Goal: Find specific page/section: Find specific page/section

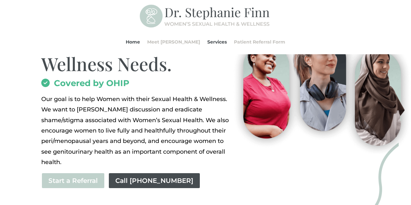
scroll to position [103, 0]
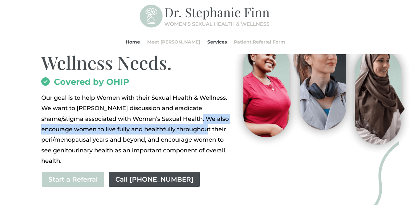
drag, startPoint x: 206, startPoint y: 134, endPoint x: 179, endPoint y: 116, distance: 32.6
click at [179, 116] on p "Our goal is to help Women with their Sexual Health & Wellness. We want to [PERS…" at bounding box center [137, 130] width 193 height 74
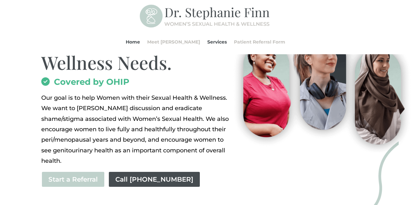
click at [179, 131] on p "Our goal is to help Women with their Sexual Health & Wellness. We want to [PERS…" at bounding box center [137, 130] width 193 height 74
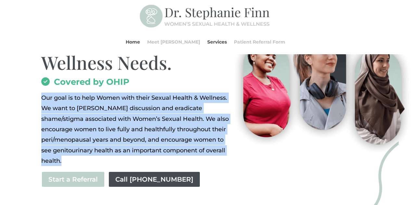
click at [179, 131] on p "Our goal is to help Women with their Sexual Health & Wellness. We want to [PERS…" at bounding box center [137, 130] width 193 height 74
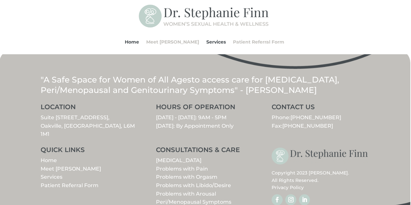
scroll to position [811, 0]
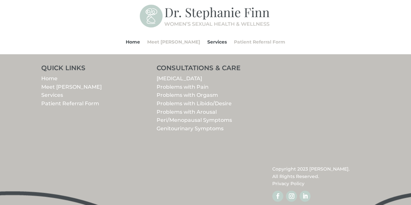
scroll to position [811, 0]
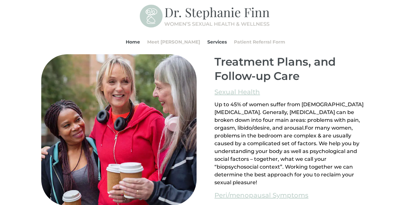
scroll to position [432, 0]
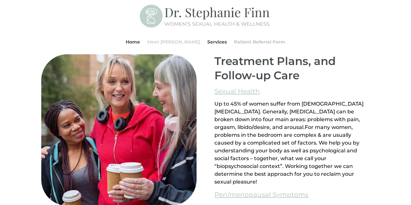
click at [182, 41] on link "Meet [PERSON_NAME]" at bounding box center [173, 42] width 53 height 25
click at [179, 41] on link "Meet [PERSON_NAME]" at bounding box center [173, 42] width 53 height 25
click at [245, 40] on link "Patient Referral Form" at bounding box center [259, 42] width 51 height 25
